Goal: Task Accomplishment & Management: Manage account settings

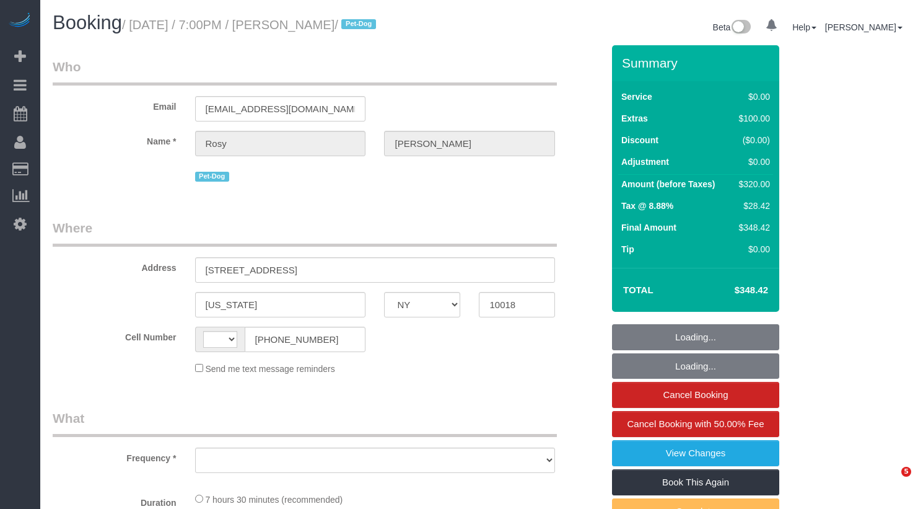
select select "NY"
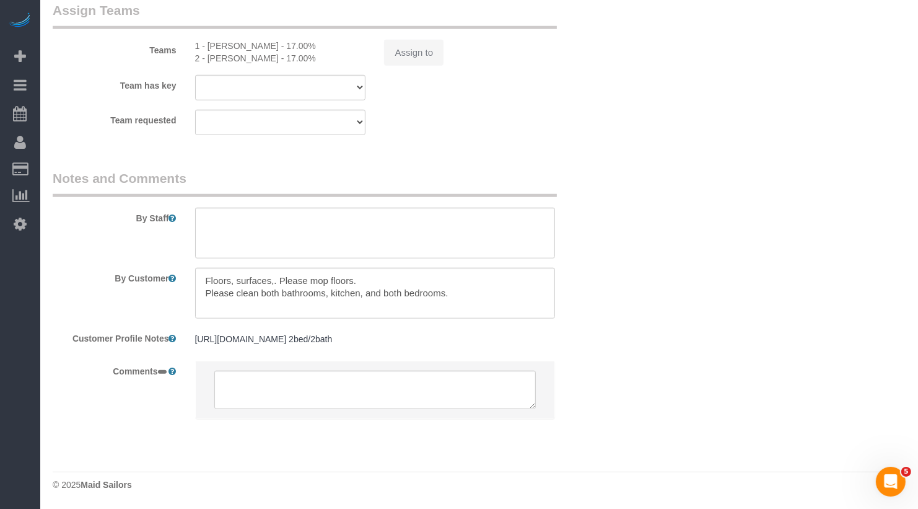
select select "string:[GEOGRAPHIC_DATA]"
select select "string:stripe-pm_1Rs7Uq4VGloSiKo7xMFxe4f9"
select select "number:89"
select select "number:90"
select select "number:13"
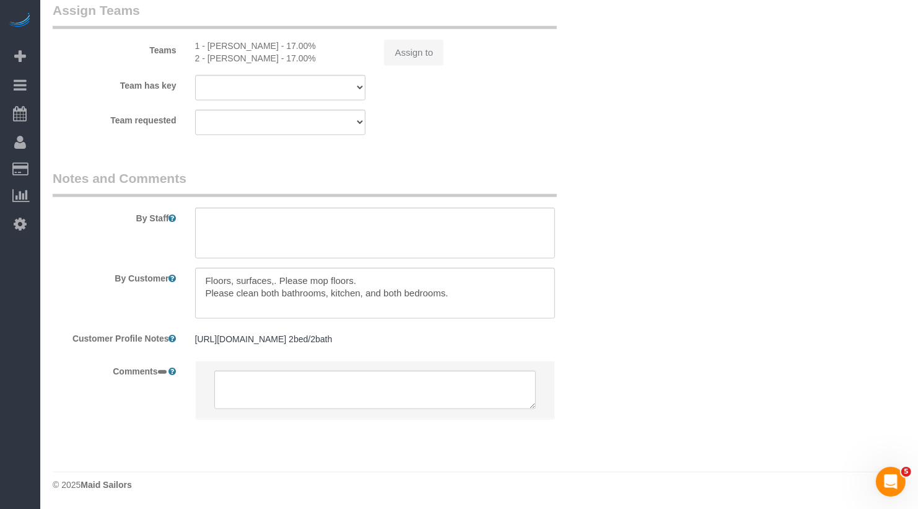
select select "number:5"
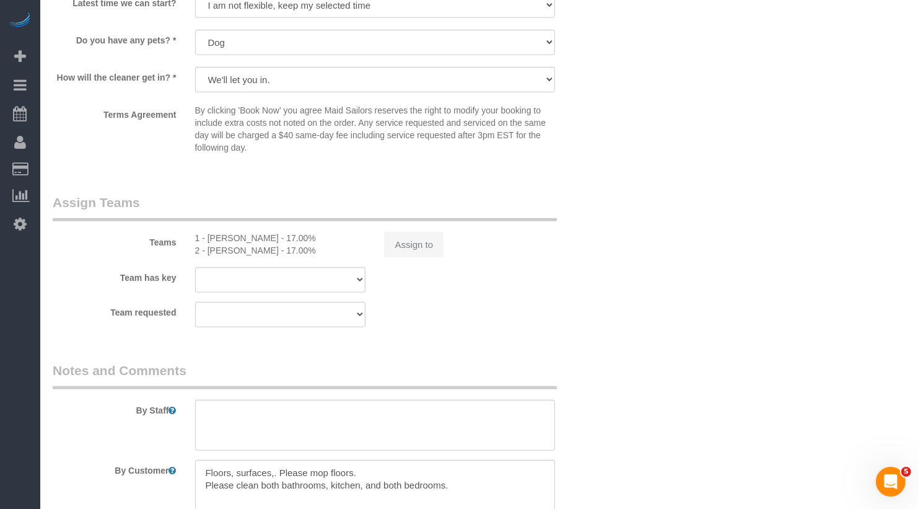
scroll to position [1254, 0]
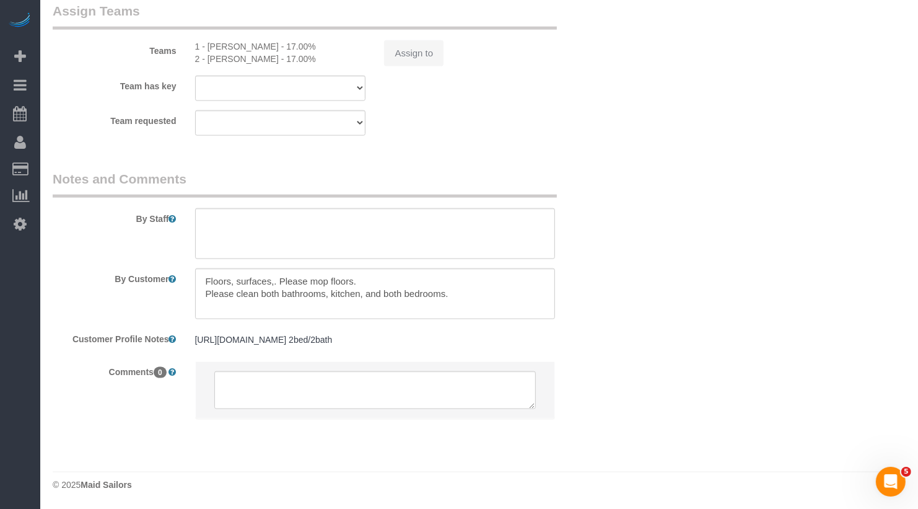
click at [400, 52] on div "Assign to" at bounding box center [470, 53] width 190 height 26
select select "object:971"
select select "2"
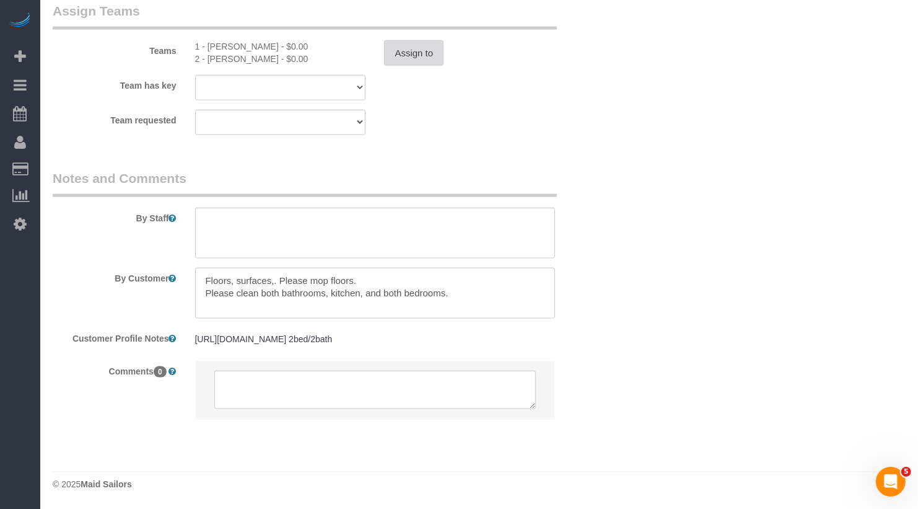
select select "spot1"
select select "2"
click at [418, 45] on button "Assign to" at bounding box center [413, 53] width 59 height 26
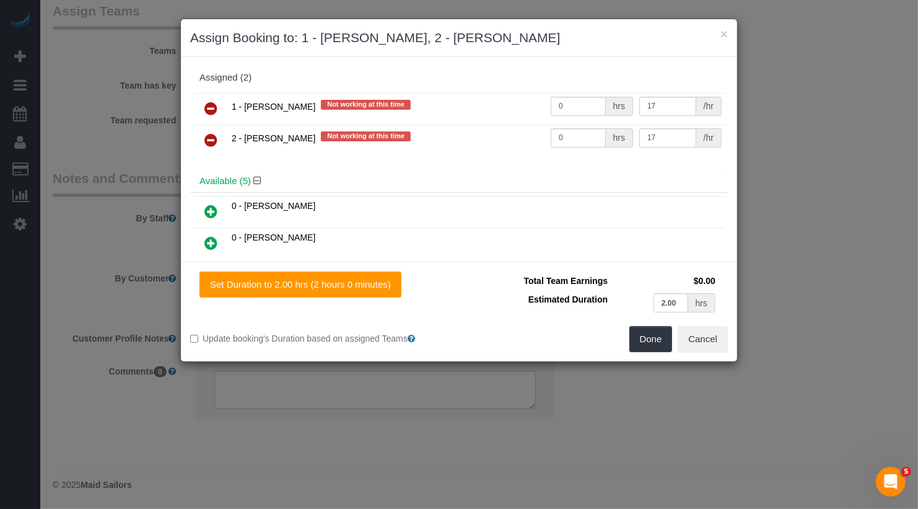
click at [208, 101] on icon at bounding box center [210, 108] width 13 height 15
click at [208, 133] on icon at bounding box center [210, 140] width 13 height 15
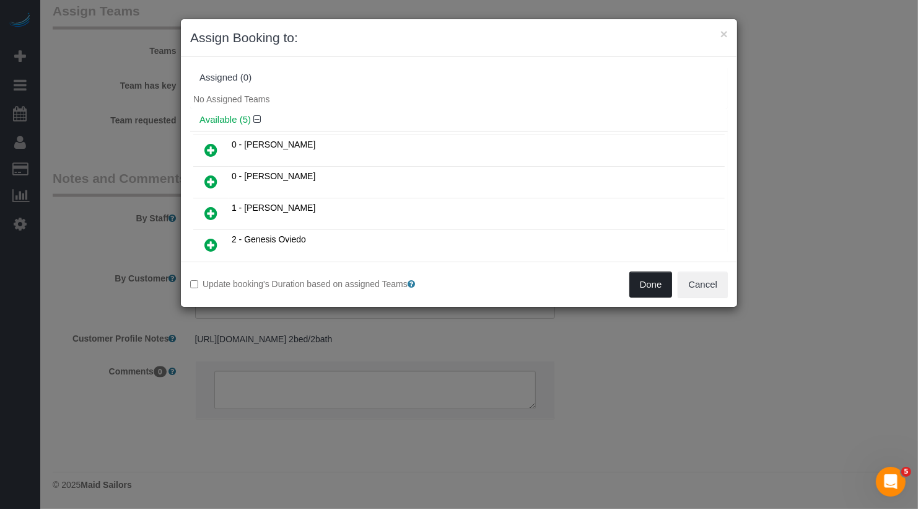
click at [667, 287] on button "Done" at bounding box center [650, 284] width 43 height 26
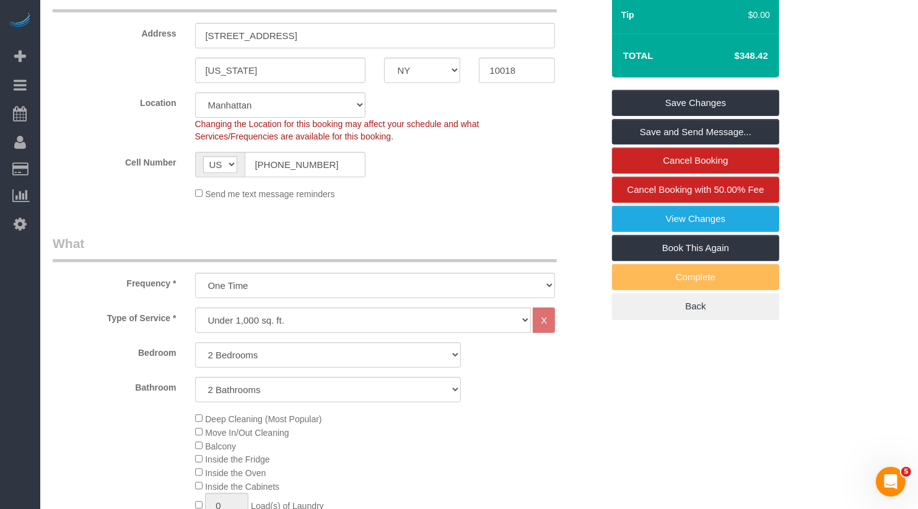
scroll to position [0, 0]
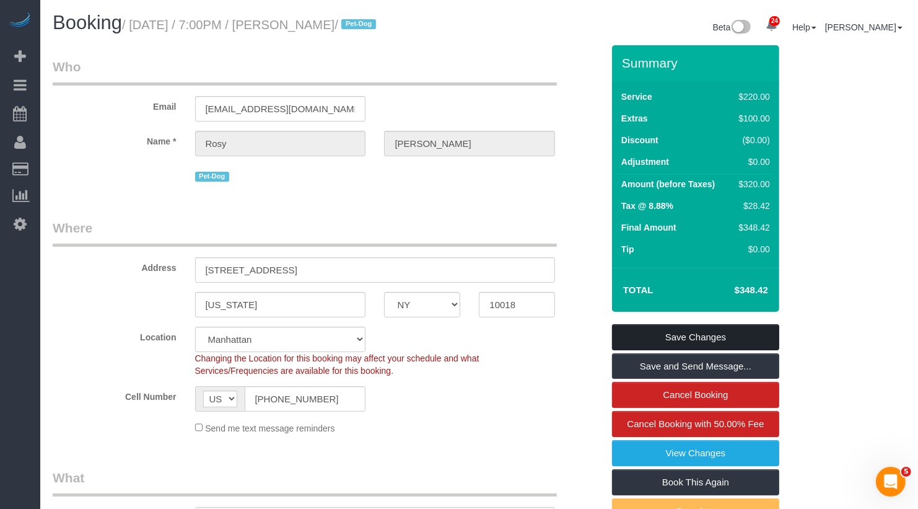
click at [708, 339] on link "Save Changes" at bounding box center [695, 337] width 167 height 26
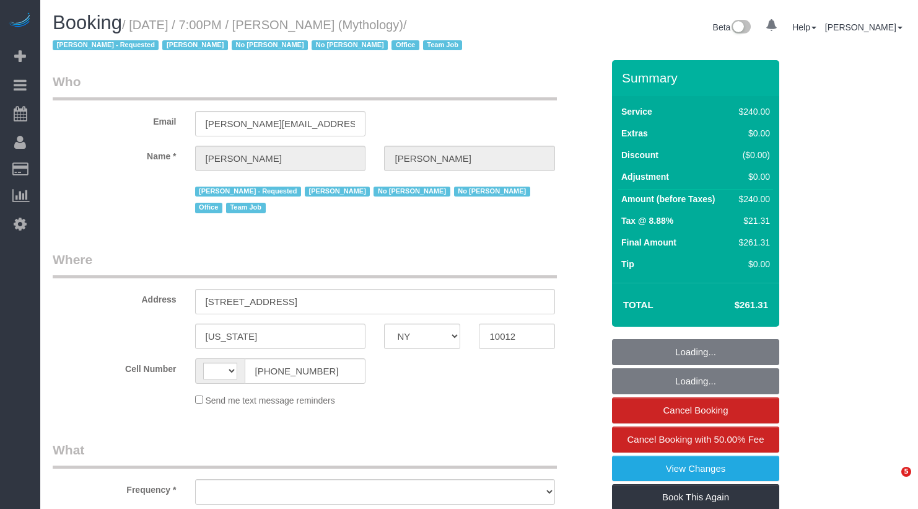
select select "NY"
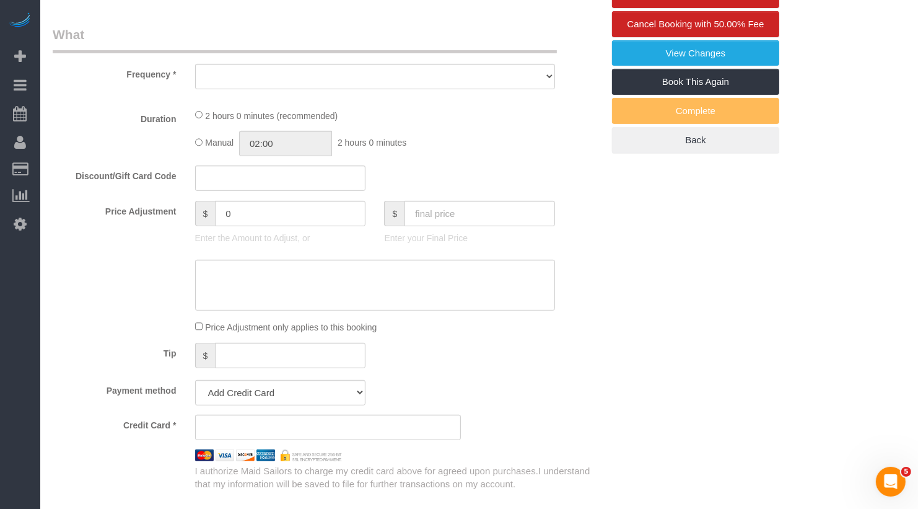
select select "string:[GEOGRAPHIC_DATA]"
select select "2"
select select "120"
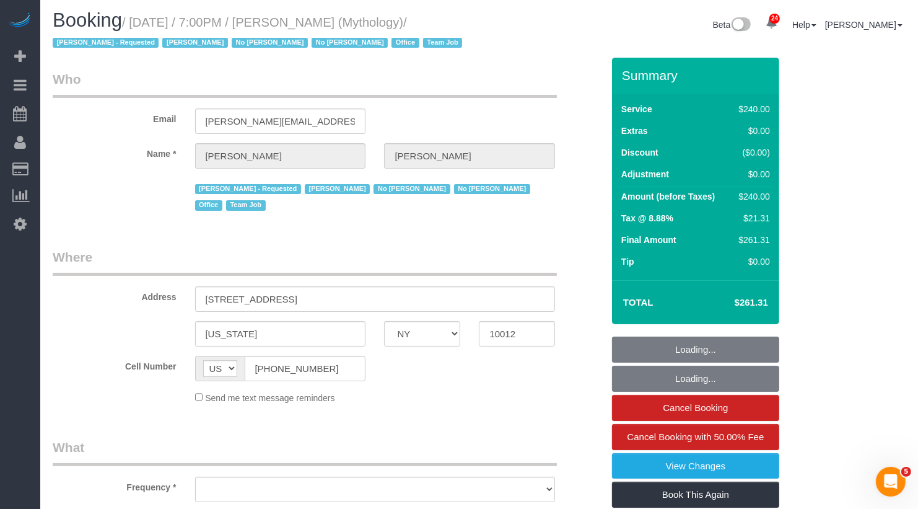
select select "string:stripe-card_1F0CXe4VGloSiKo7V7BiKmvB"
select select "spot1"
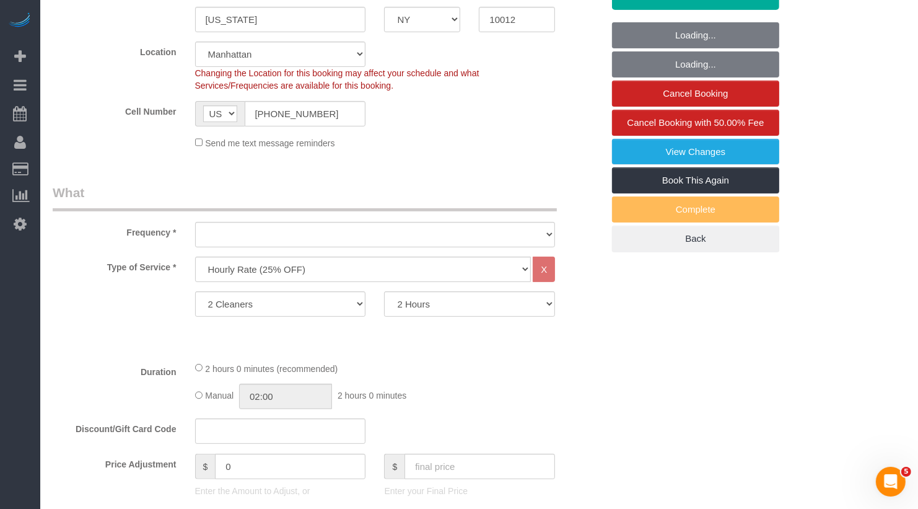
select select "object:994"
select select "number:89"
select select "number:90"
select select "number:15"
select select "number:7"
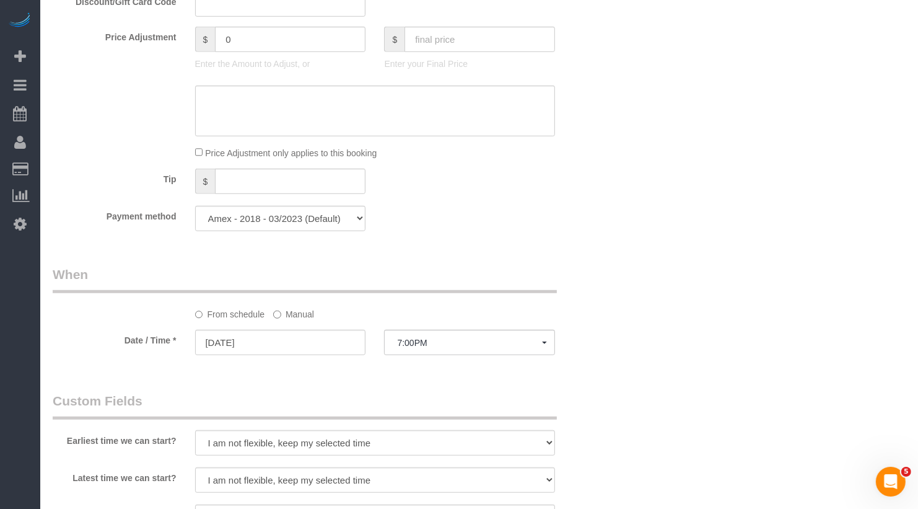
select select "object:1598"
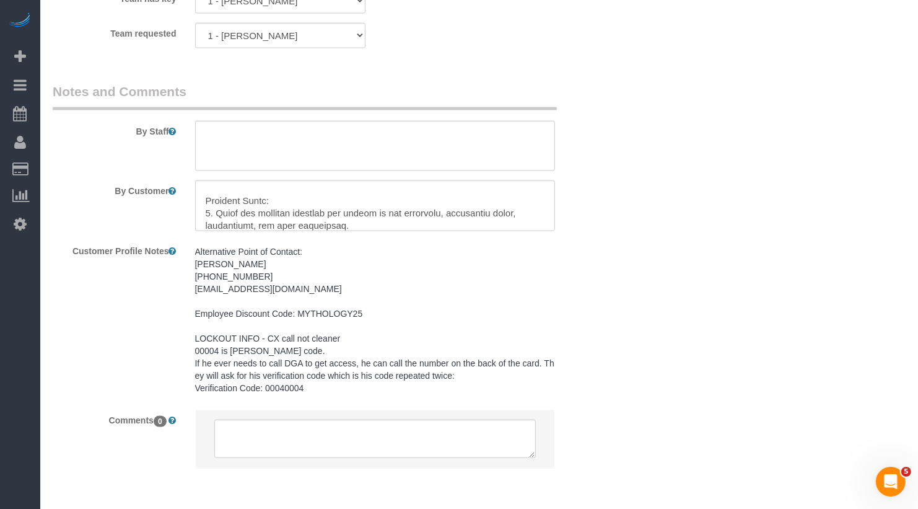
scroll to position [97, 0]
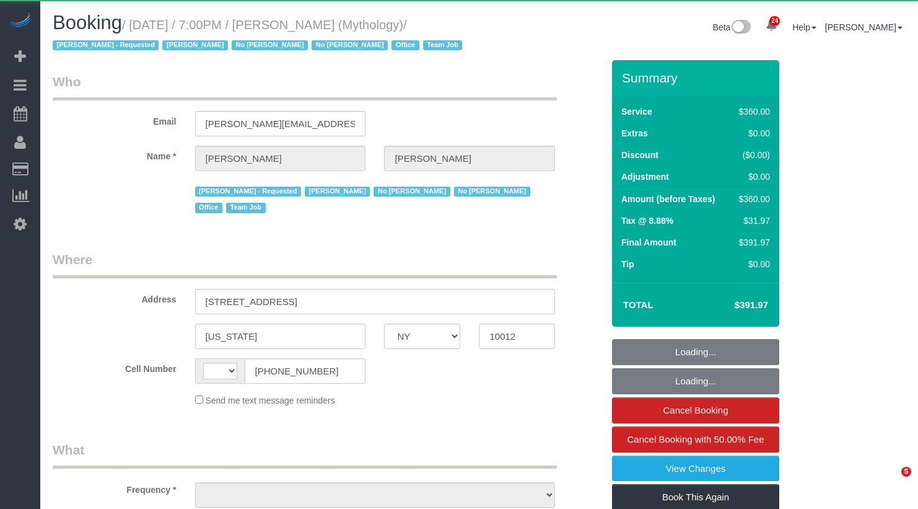
select select "NY"
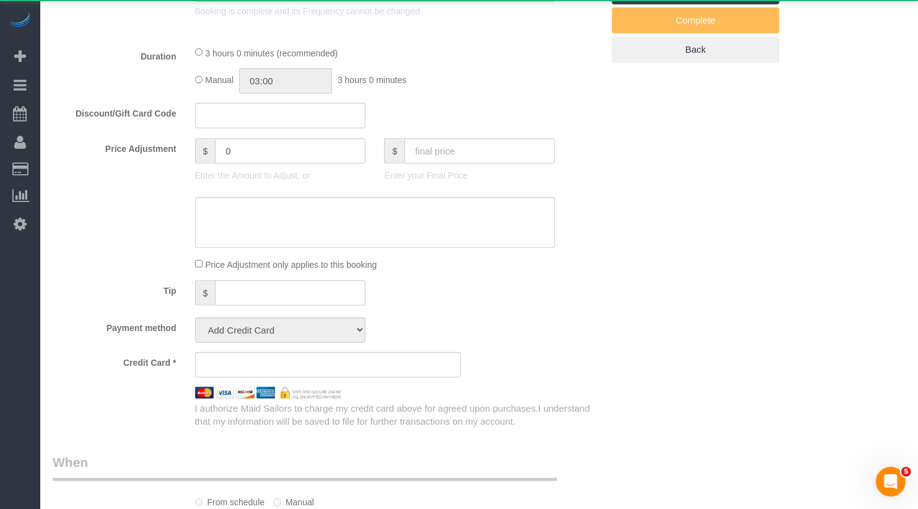
select select "object:745"
select select "2"
select select "180"
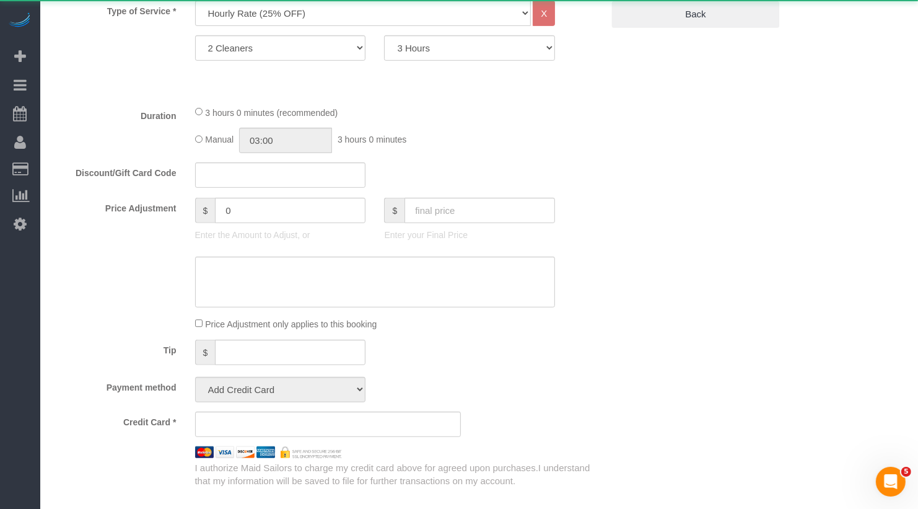
select select "string:[GEOGRAPHIC_DATA]"
select select "spot1"
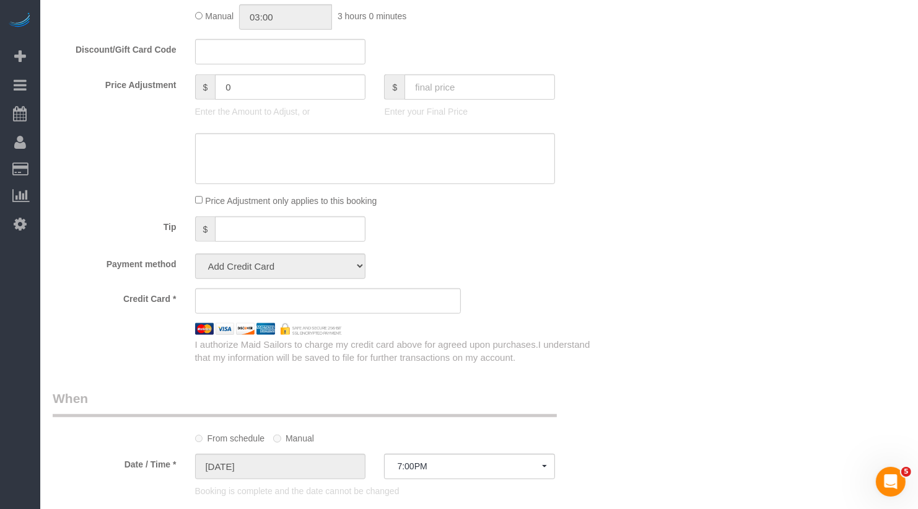
select select "string:stripe-card_1F0CXe4VGloSiKo7V7BiKmvB"
select select "number:89"
select select "number:90"
select select "number:15"
select select "number:7"
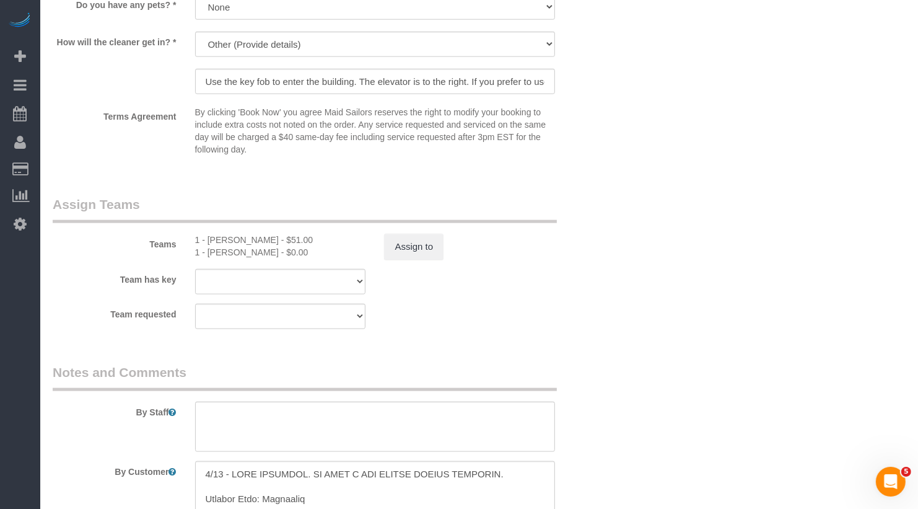
select select "object:1608"
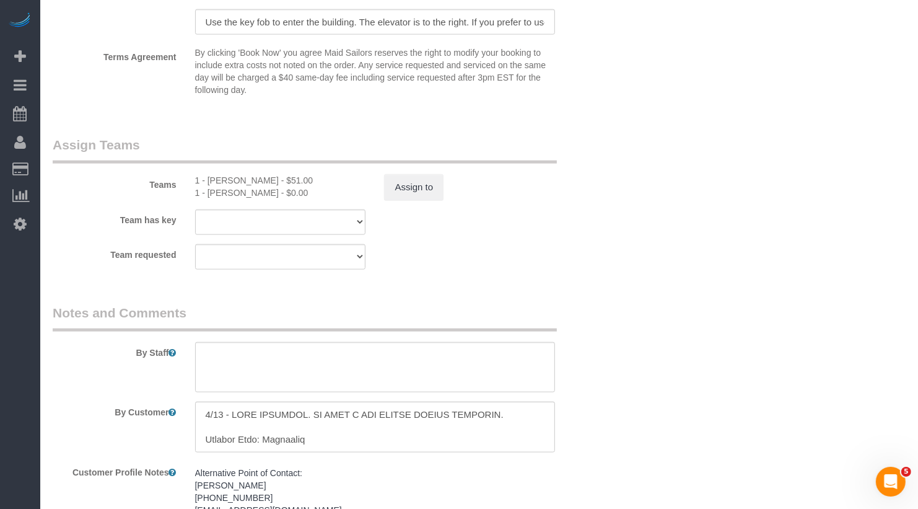
select select "spot6"
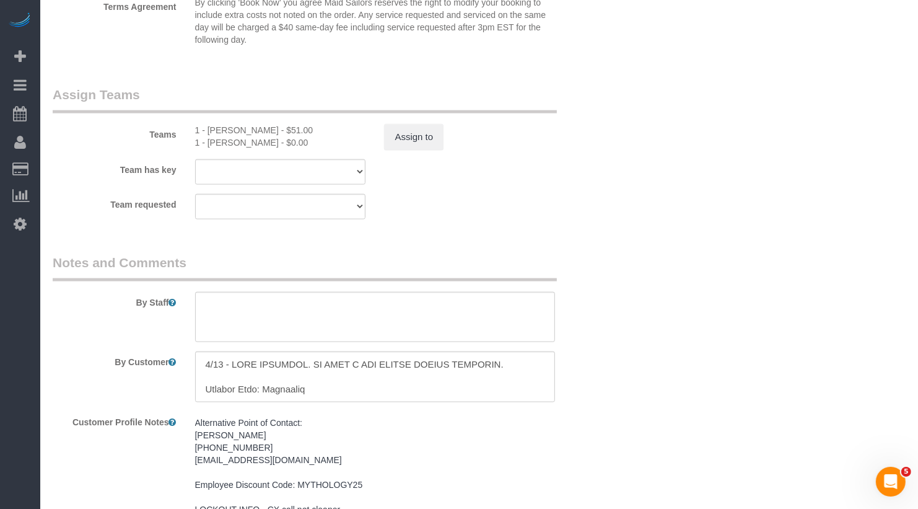
scroll to position [1426, 0]
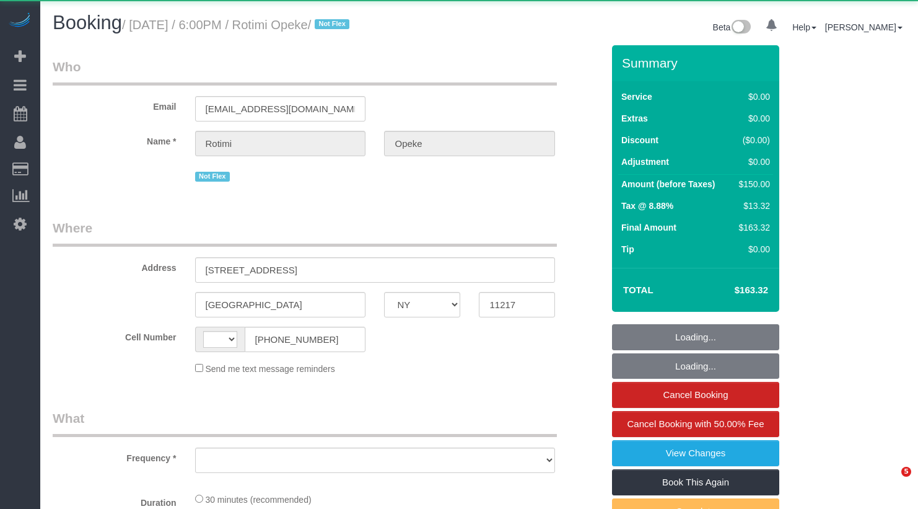
select select "NY"
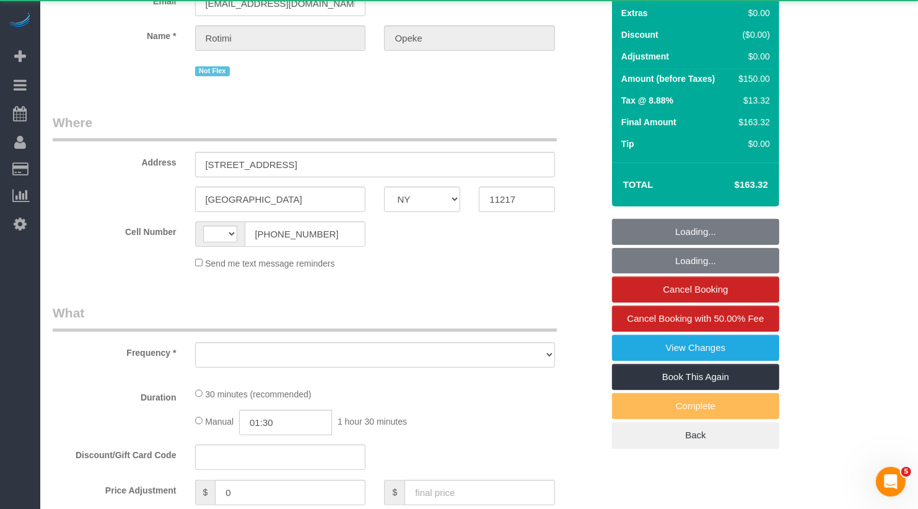
select select "object:569"
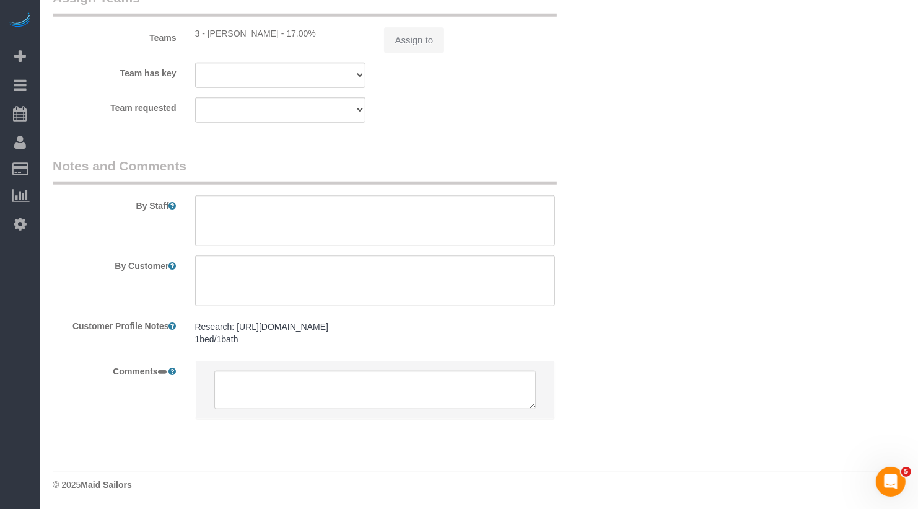
select select "string:[GEOGRAPHIC_DATA]"
select select "spot1"
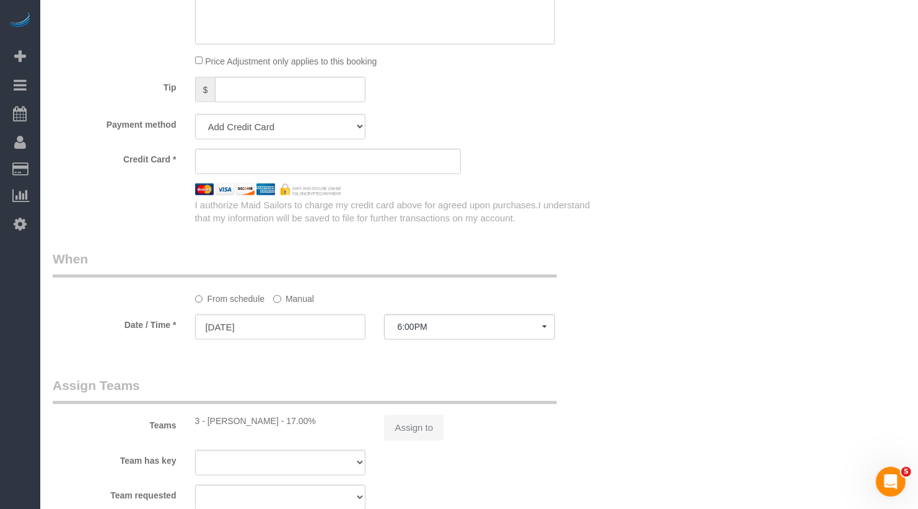
select select "string:stripe-pm_1OJfhJ4VGloSiKo7nmEPzPPB"
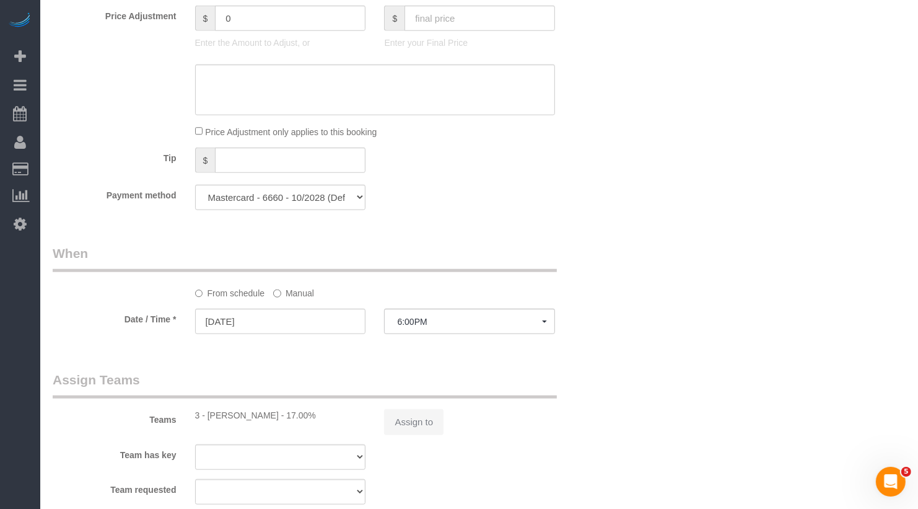
select select "object:930"
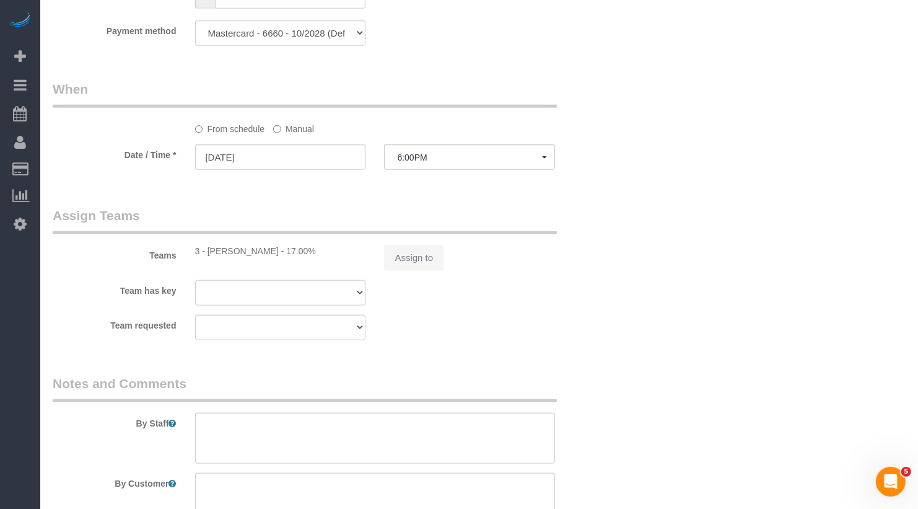
select select "number:66"
select select "number:79"
select select "number:15"
select select "number:5"
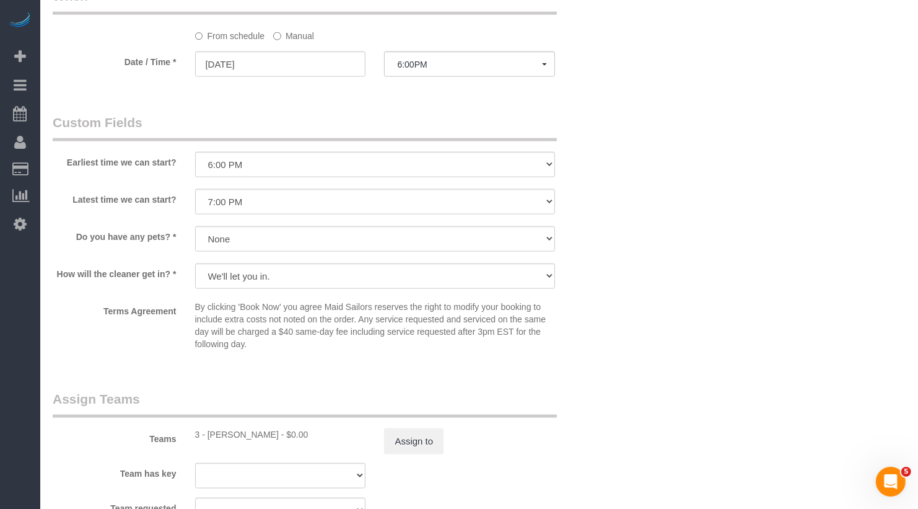
scroll to position [1293, 0]
